Goal: Task Accomplishment & Management: Use online tool/utility

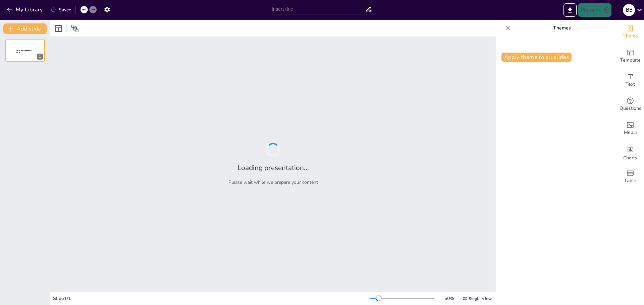
type input "La Quema de Combustibles Fósiles y el Cambio Climático"
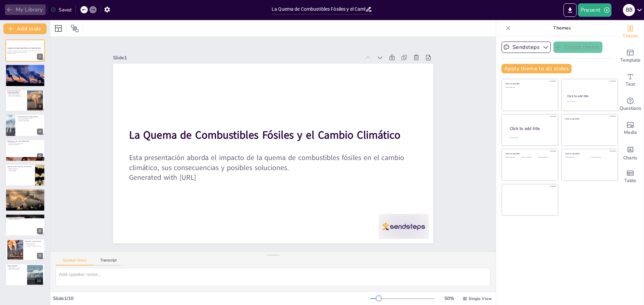
click at [5, 6] on button "My Library" at bounding box center [25, 9] width 41 height 11
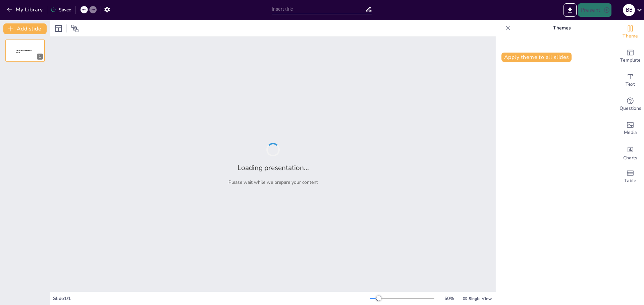
type input "La Historia del Fútbol: Evolución y Cambios"
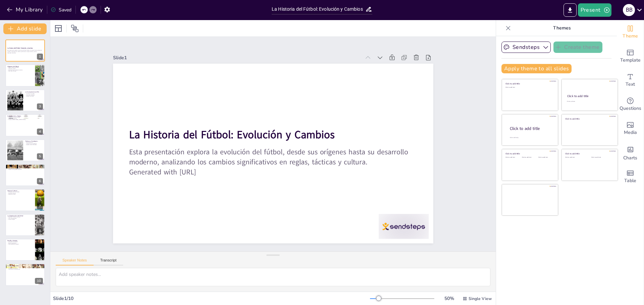
click at [3, 5] on div "My Library Saved" at bounding box center [56, 9] width 113 height 12
click at [7, 6] on button "My Library" at bounding box center [25, 9] width 41 height 11
